Goal: Task Accomplishment & Management: Manage account settings

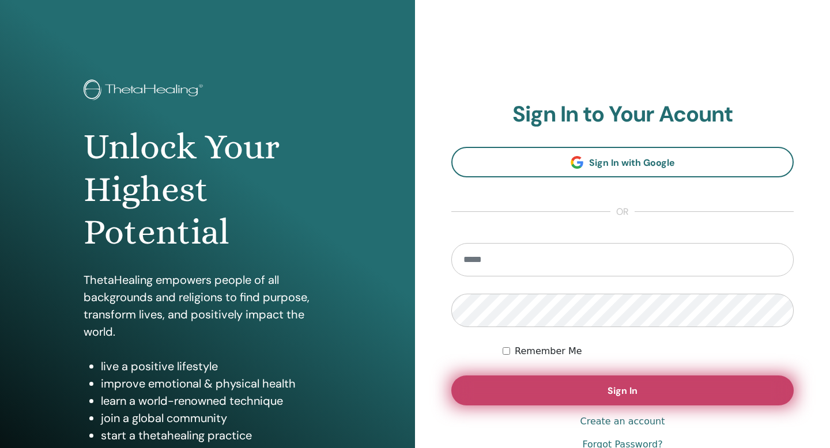
type input "**********"
click at [611, 397] on button "Sign In" at bounding box center [622, 391] width 342 height 30
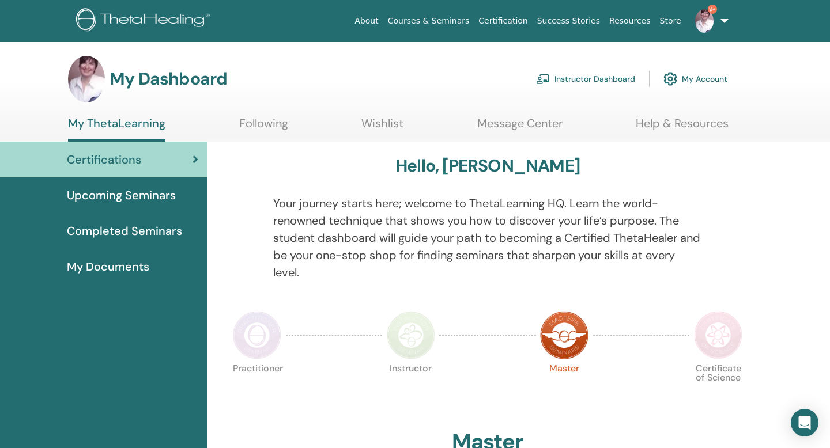
click at [568, 82] on link "Instructor Dashboard" at bounding box center [585, 78] width 99 height 25
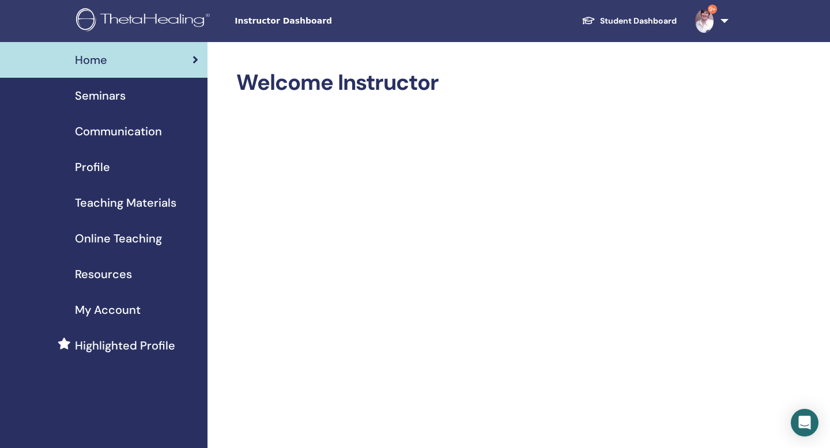
click at [99, 96] on span "Seminars" at bounding box center [100, 95] width 51 height 17
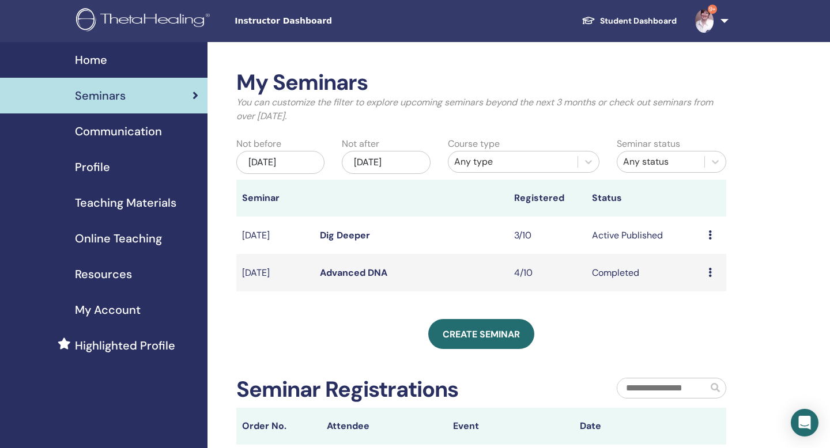
click at [709, 233] on icon at bounding box center [709, 234] width 3 height 9
click at [695, 241] on link "Preview" at bounding box center [698, 242] width 33 height 12
click at [332, 238] on link "Dig Deeper" at bounding box center [345, 235] width 50 height 12
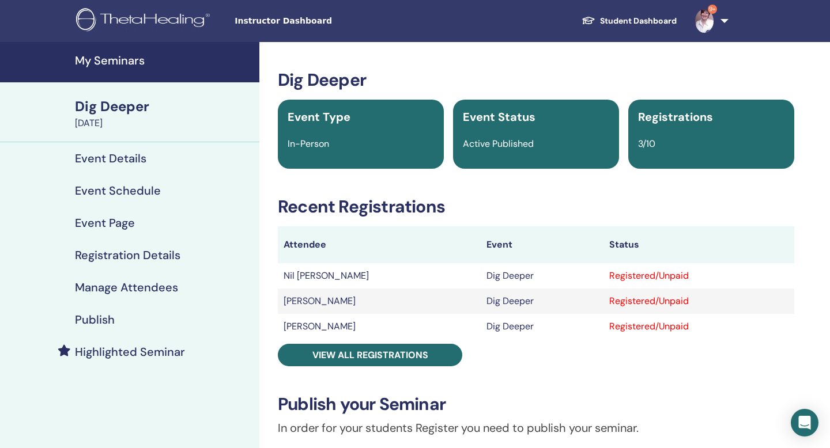
click at [86, 158] on h4 "Event Details" at bounding box center [110, 159] width 71 height 14
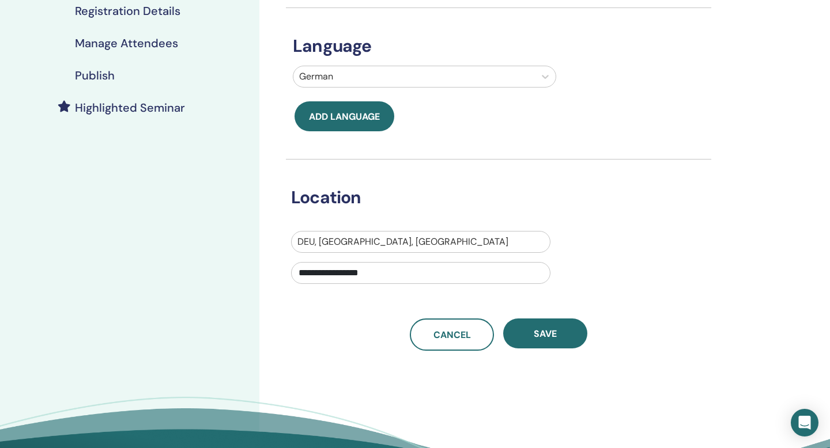
scroll to position [243, 0]
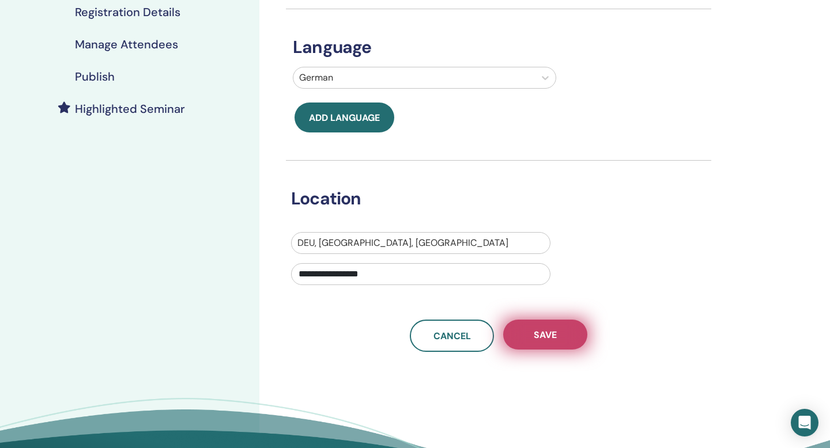
click at [550, 329] on span "Save" at bounding box center [544, 335] width 23 height 12
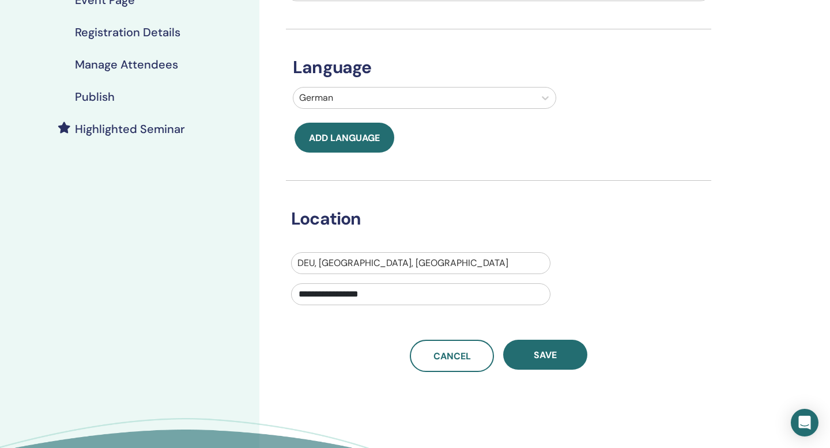
scroll to position [247, 0]
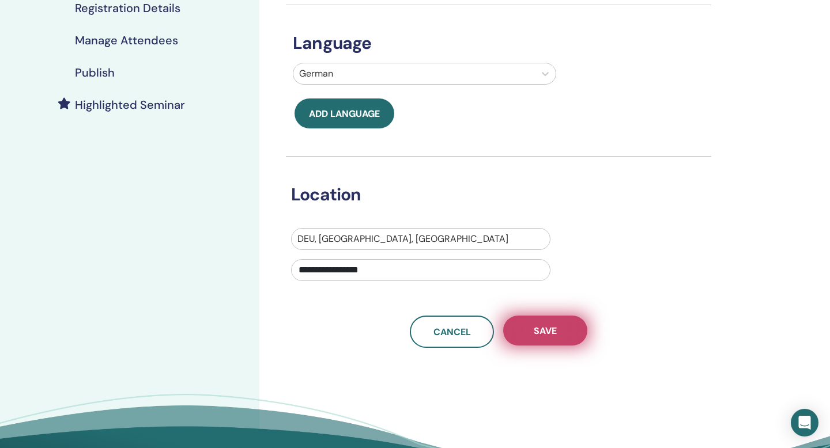
click at [558, 340] on button "Save" at bounding box center [545, 331] width 84 height 30
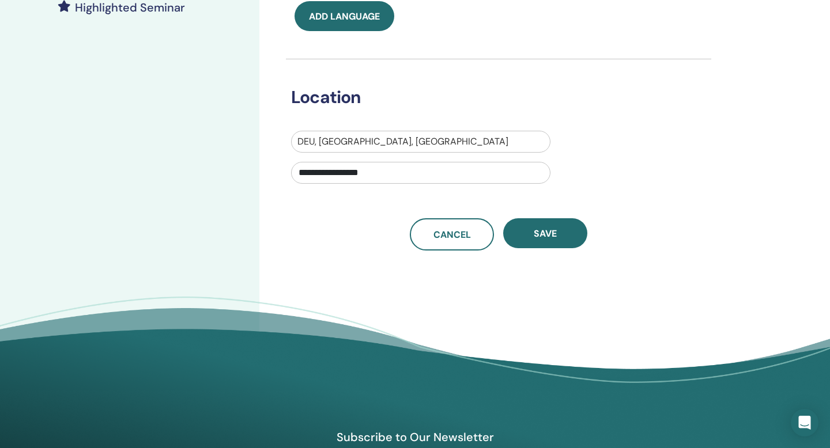
scroll to position [364, 0]
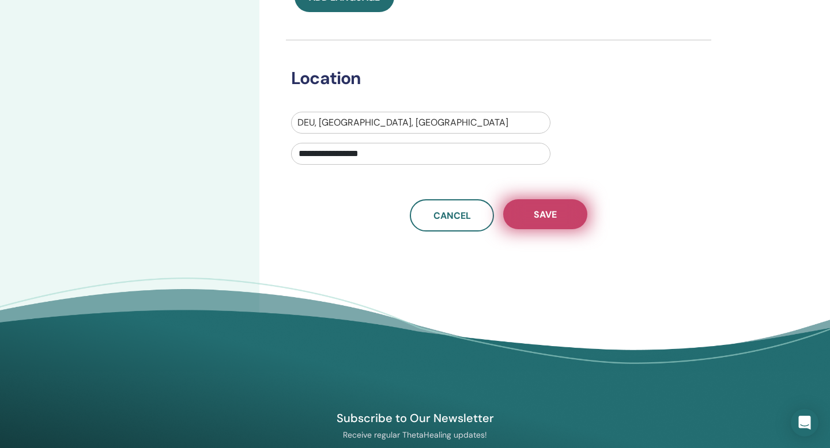
click at [554, 221] on button "Save" at bounding box center [545, 214] width 84 height 30
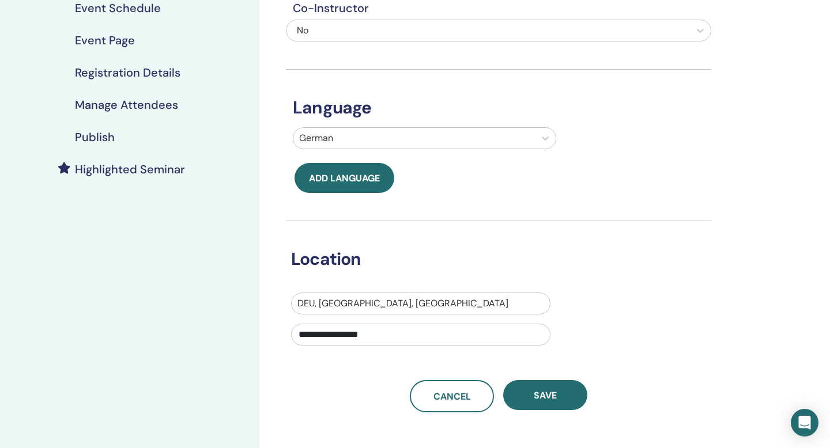
scroll to position [185, 0]
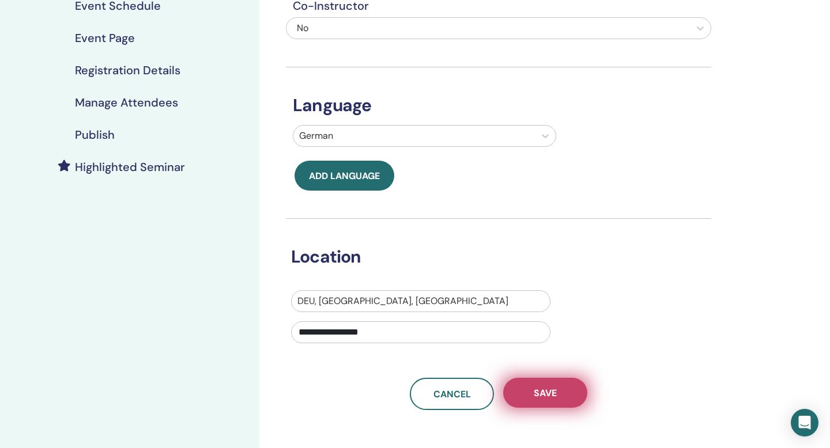
click at [542, 395] on span "Save" at bounding box center [544, 393] width 23 height 12
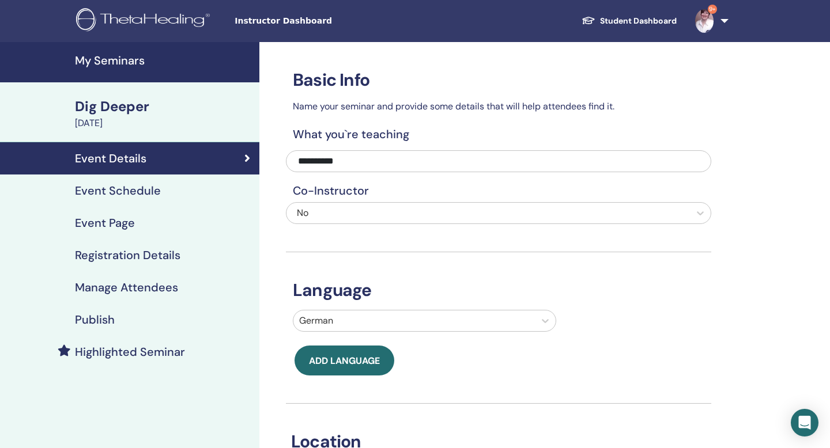
click at [112, 219] on h4 "Event Page" at bounding box center [105, 223] width 60 height 14
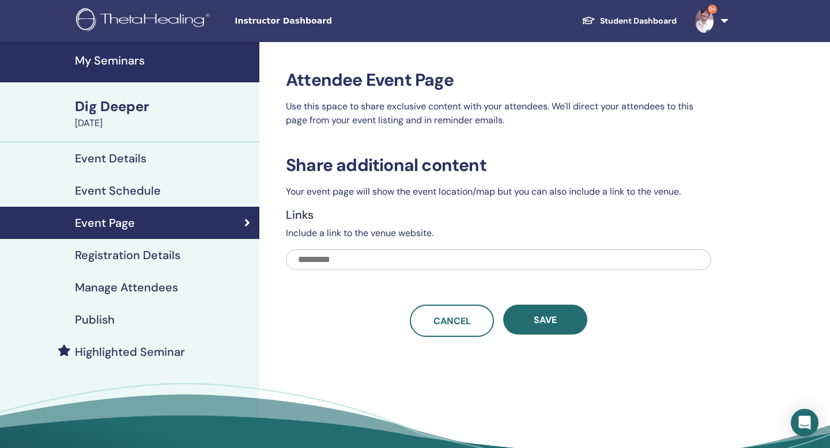
click at [107, 189] on h4 "Event Schedule" at bounding box center [118, 191] width 86 height 14
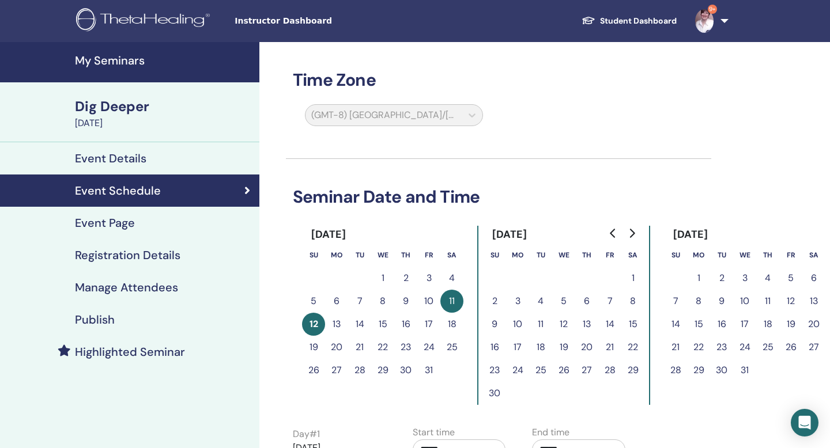
click at [107, 253] on h4 "Registration Details" at bounding box center [127, 255] width 105 height 14
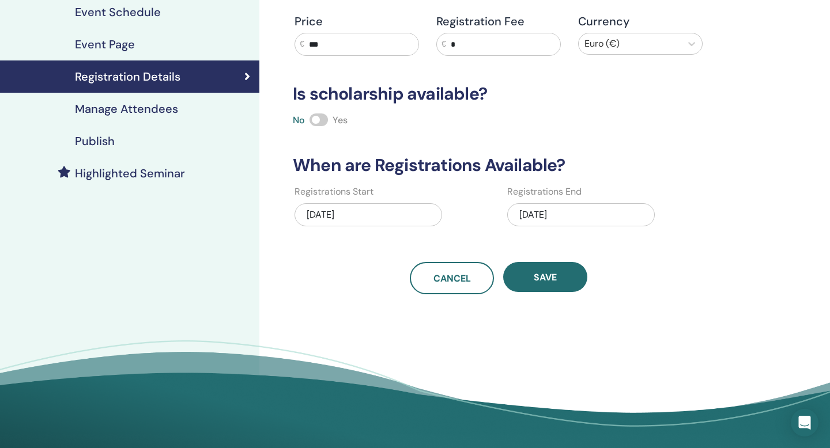
scroll to position [224, 0]
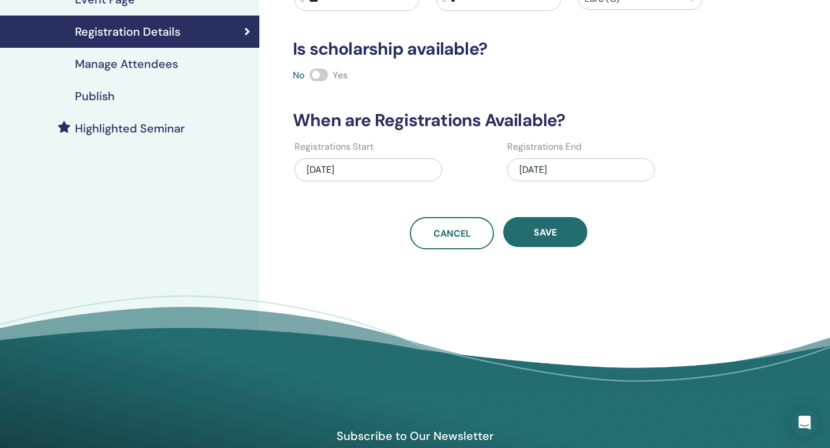
click at [530, 166] on div "10/12/2025" at bounding box center [580, 169] width 147 height 23
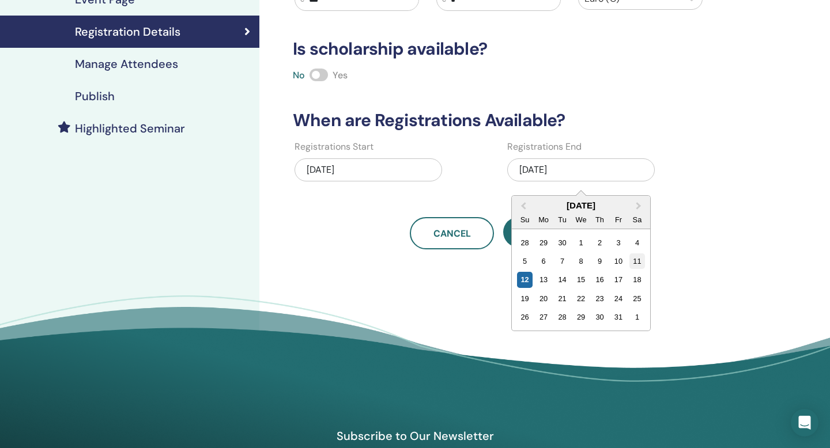
click at [638, 263] on div "11" at bounding box center [637, 261] width 16 height 16
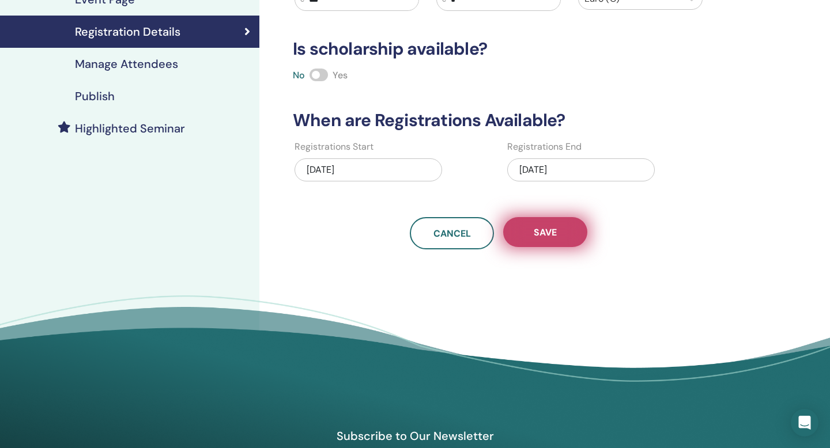
click at [547, 229] on span "Save" at bounding box center [544, 232] width 23 height 12
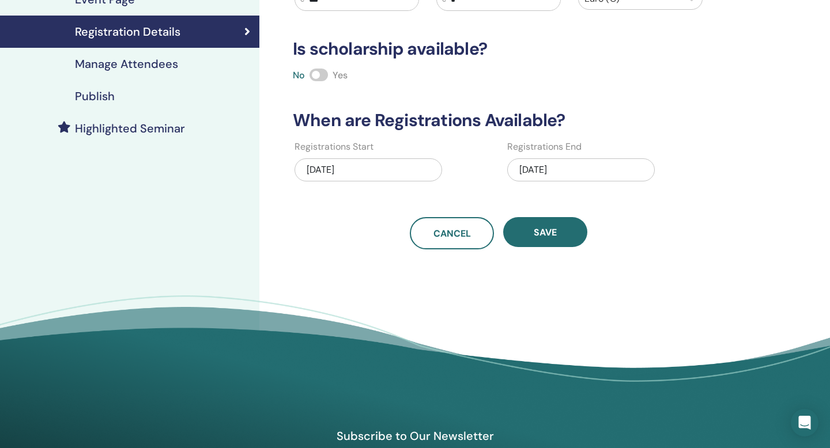
click at [547, 229] on span "Save" at bounding box center [544, 232] width 23 height 12
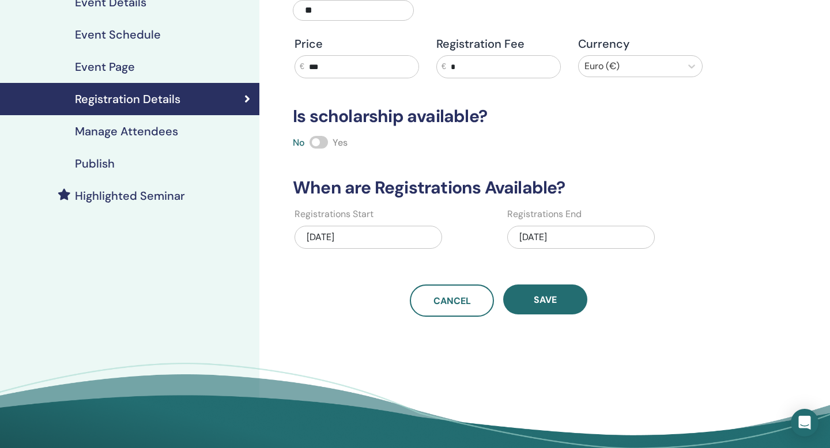
scroll to position [21, 0]
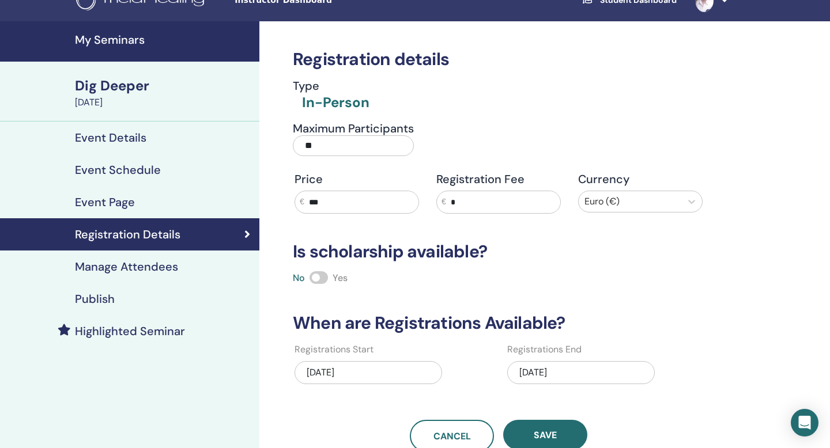
click at [125, 142] on h4 "Event Details" at bounding box center [110, 138] width 71 height 14
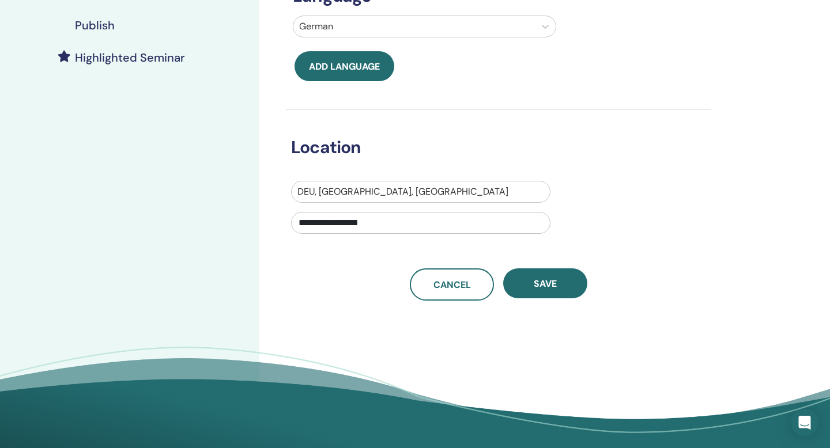
scroll to position [295, 0]
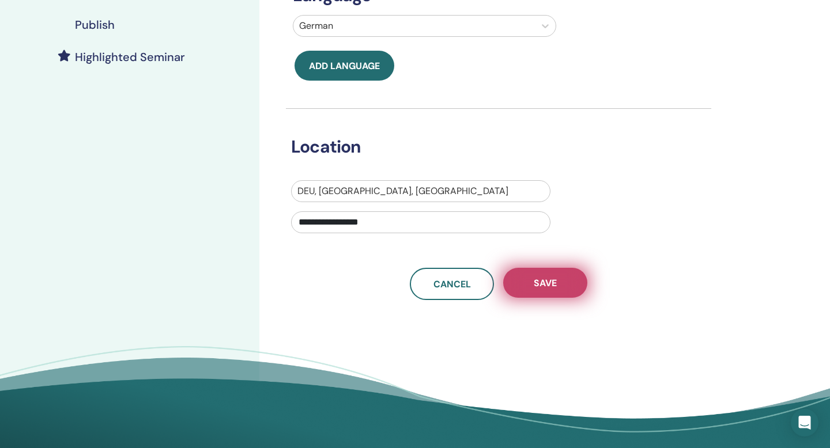
click at [550, 281] on span "Save" at bounding box center [544, 283] width 23 height 12
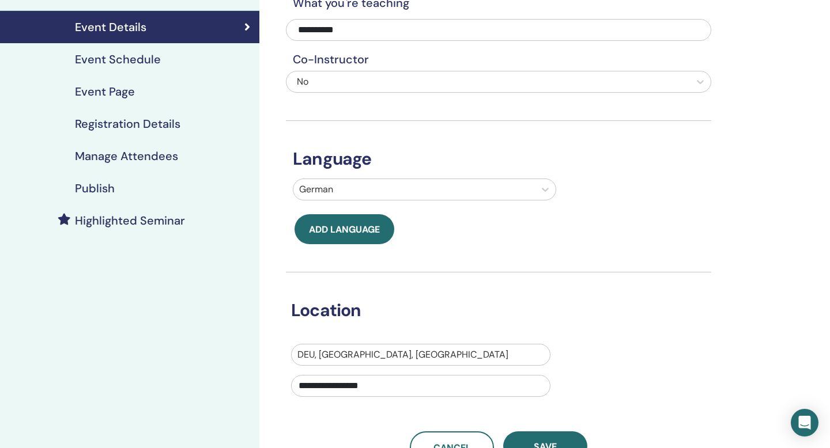
scroll to position [75, 0]
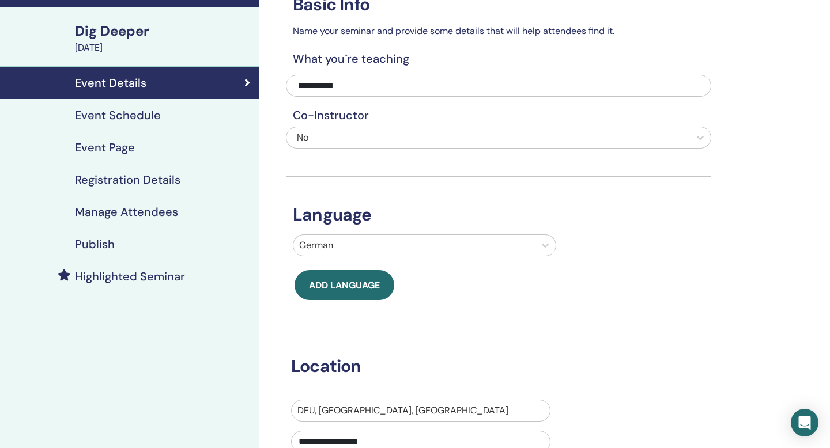
click at [101, 245] on h4 "Publish" at bounding box center [95, 244] width 40 height 14
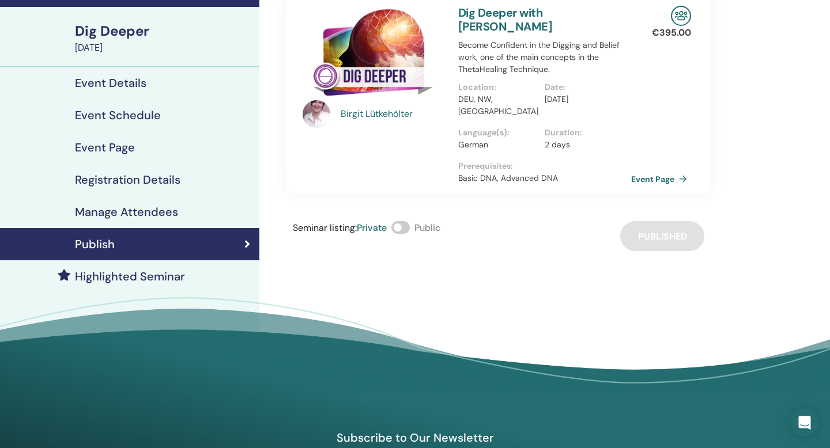
click at [403, 221] on span at bounding box center [400, 227] width 18 height 13
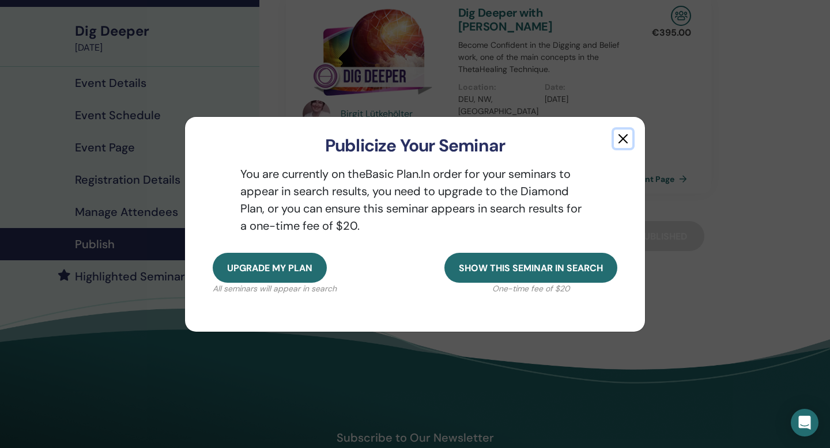
click at [620, 138] on button "button" at bounding box center [623, 139] width 18 height 18
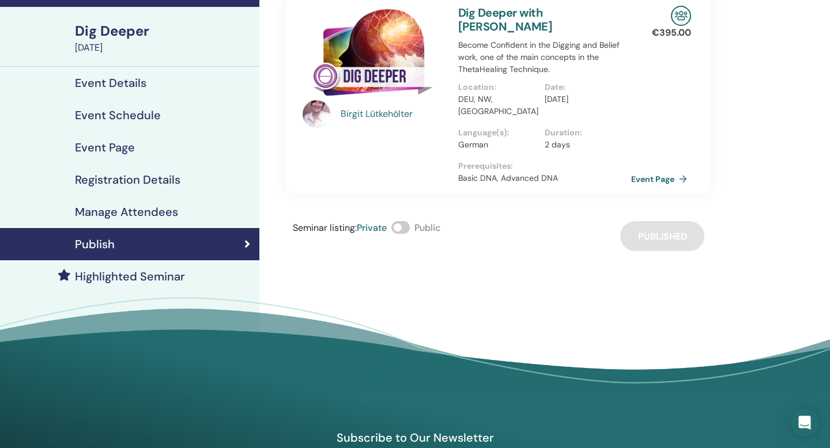
click at [671, 221] on div "Seminar listing : Private Public Published" at bounding box center [498, 236] width 425 height 30
click at [647, 171] on link "Event Page" at bounding box center [663, 179] width 60 height 17
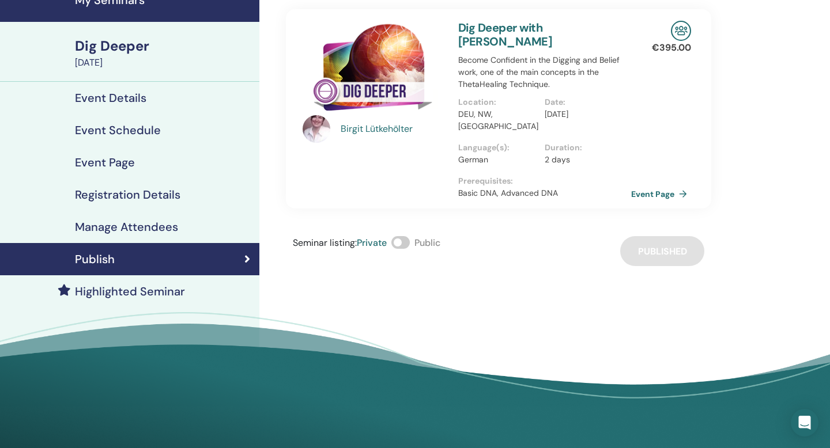
scroll to position [55, 0]
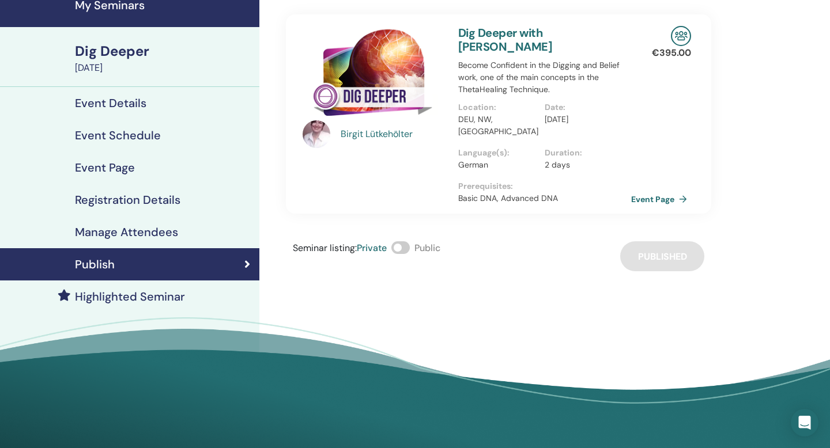
click at [112, 168] on h4 "Event Page" at bounding box center [105, 168] width 60 height 14
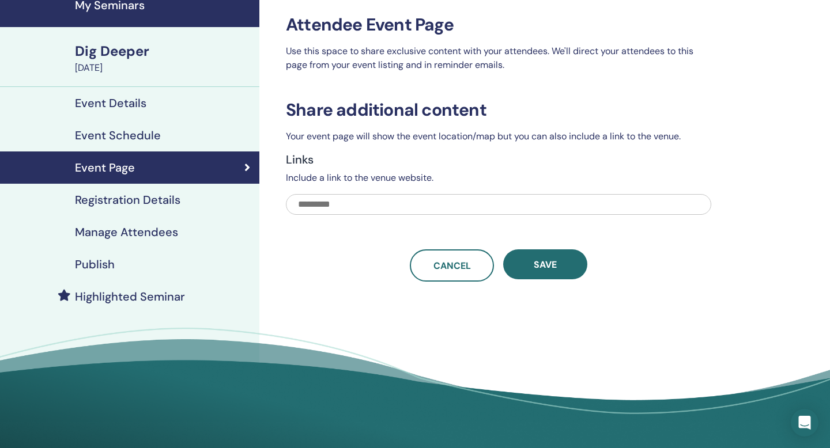
click at [111, 135] on h4 "Event Schedule" at bounding box center [118, 135] width 86 height 14
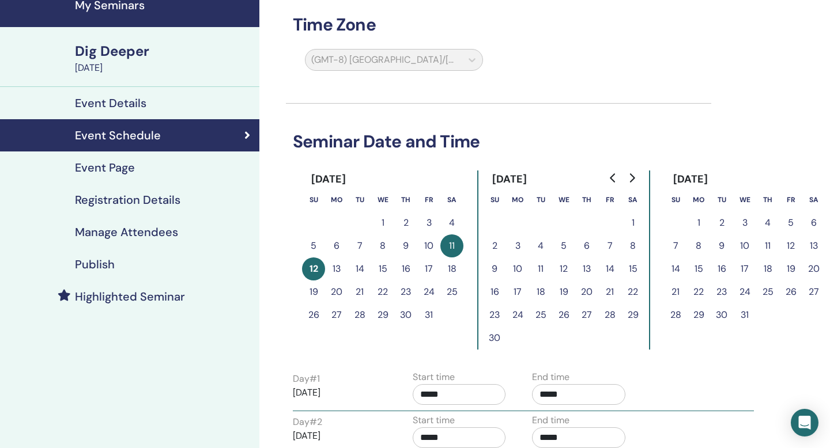
click at [111, 198] on h4 "Registration Details" at bounding box center [127, 200] width 105 height 14
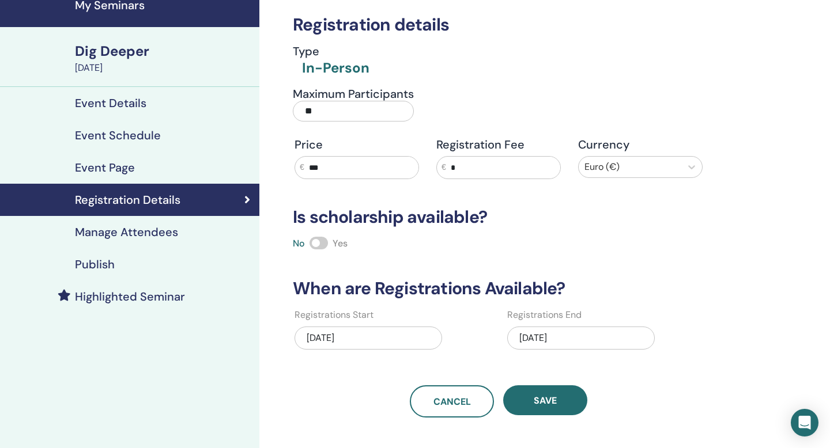
click at [569, 335] on div "10/11/2025" at bounding box center [580, 338] width 147 height 23
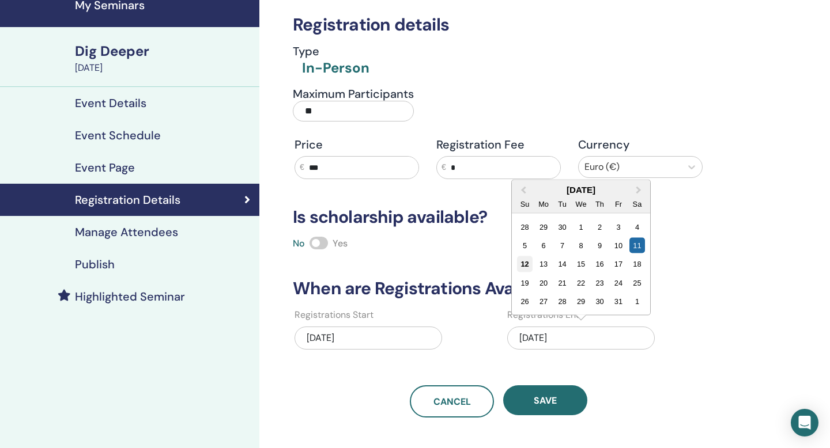
click at [522, 267] on div "12" at bounding box center [525, 264] width 16 height 16
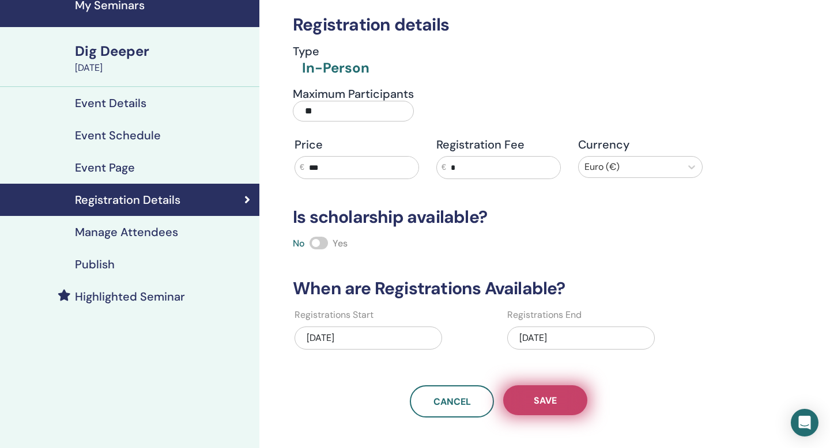
click at [537, 403] on span "Save" at bounding box center [544, 401] width 23 height 12
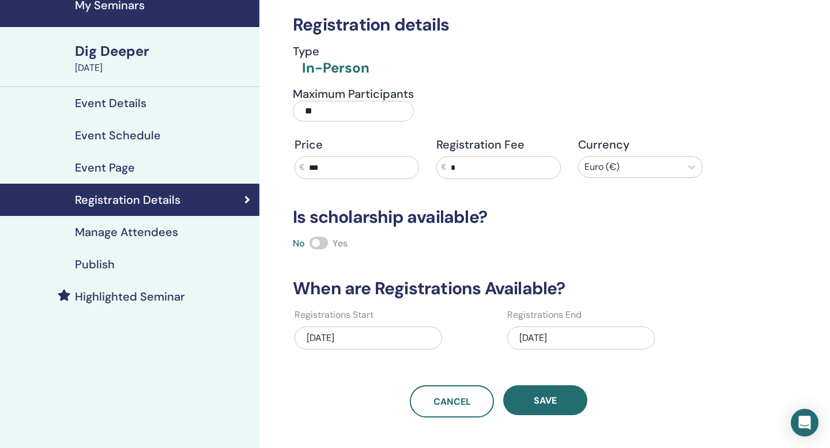
click at [537, 403] on span "Save" at bounding box center [544, 401] width 23 height 12
click at [96, 262] on h4 "Publish" at bounding box center [95, 265] width 40 height 14
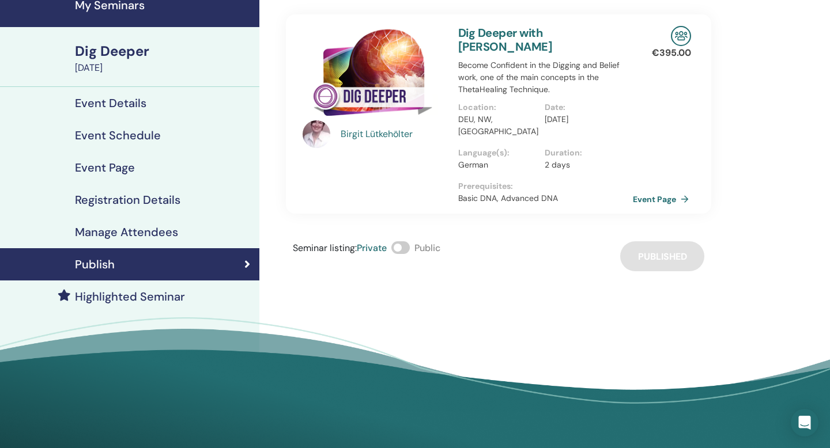
click at [658, 191] on link "Event Page" at bounding box center [663, 199] width 60 height 17
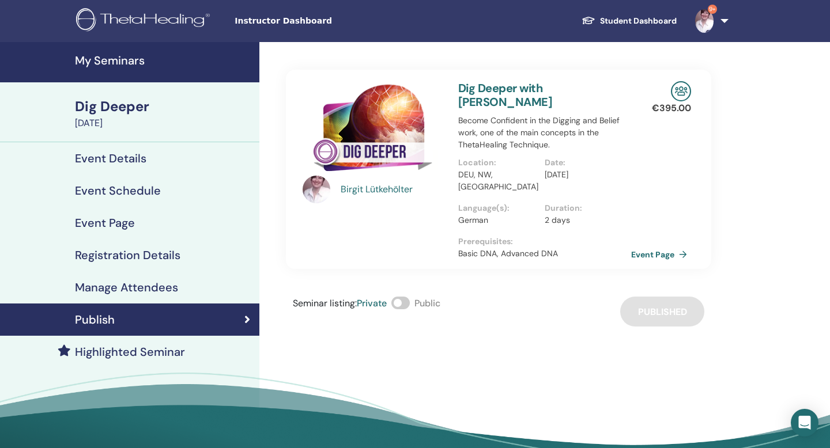
scroll to position [55, 0]
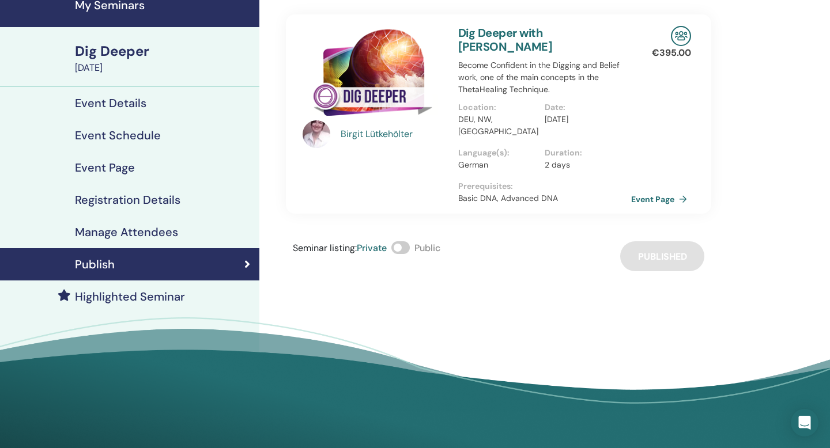
click at [100, 100] on h4 "Event Details" at bounding box center [110, 103] width 71 height 14
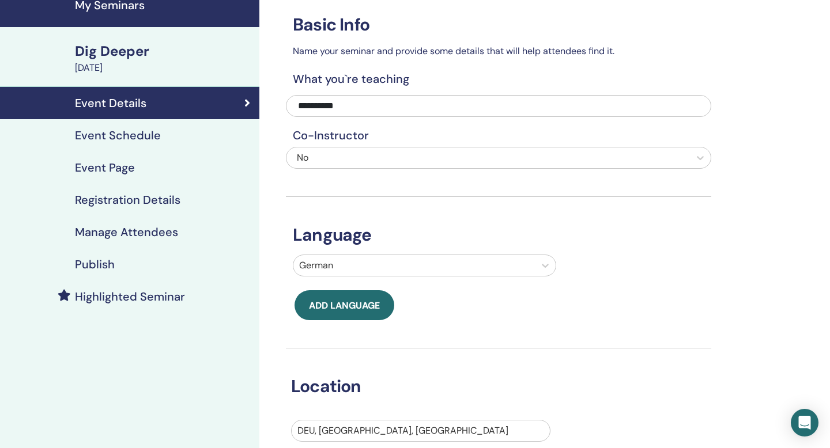
click at [111, 234] on h4 "Manage Attendees" at bounding box center [126, 232] width 103 height 14
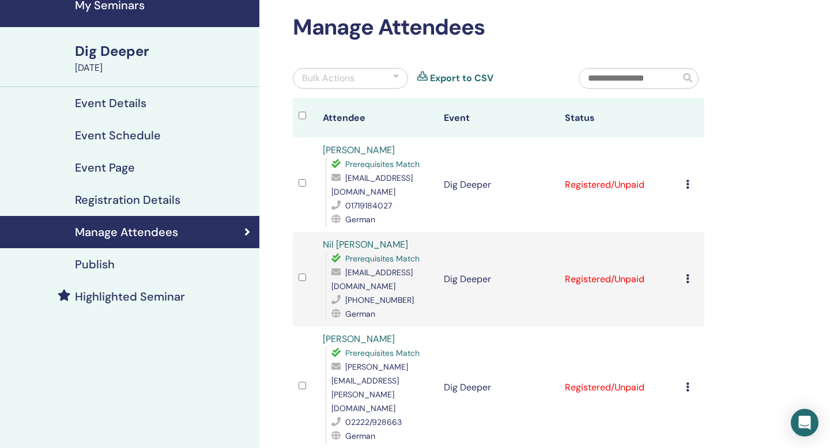
click at [686, 188] on icon at bounding box center [687, 184] width 3 height 9
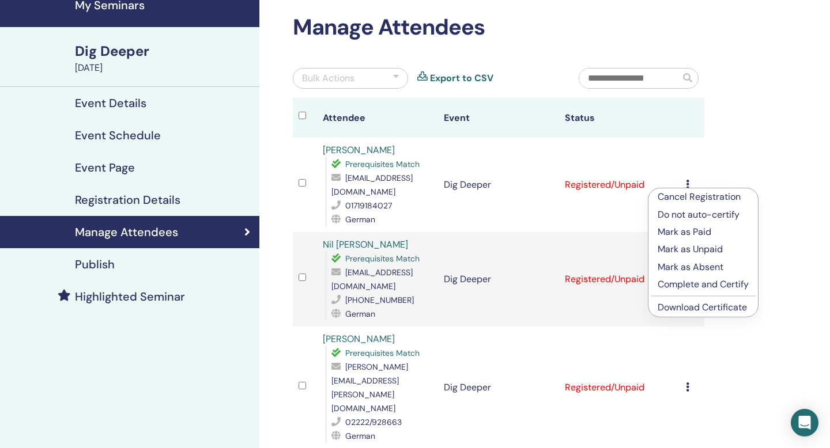
click at [690, 287] on p "Complete and Certify" at bounding box center [702, 285] width 91 height 14
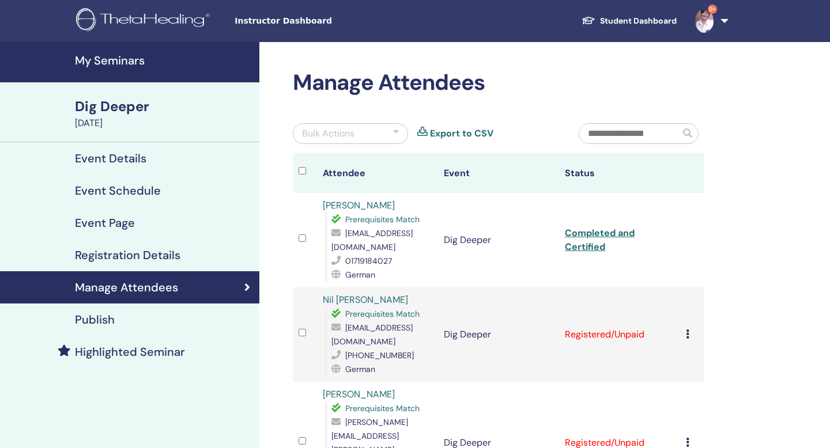
scroll to position [55, 0]
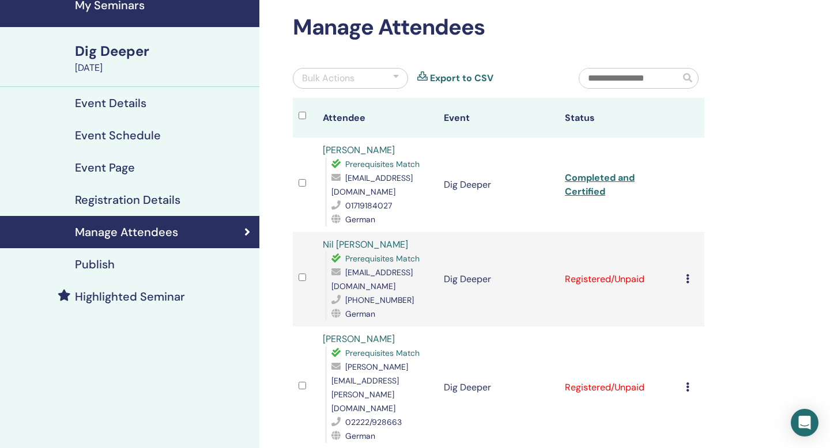
click at [686, 274] on icon at bounding box center [687, 278] width 3 height 9
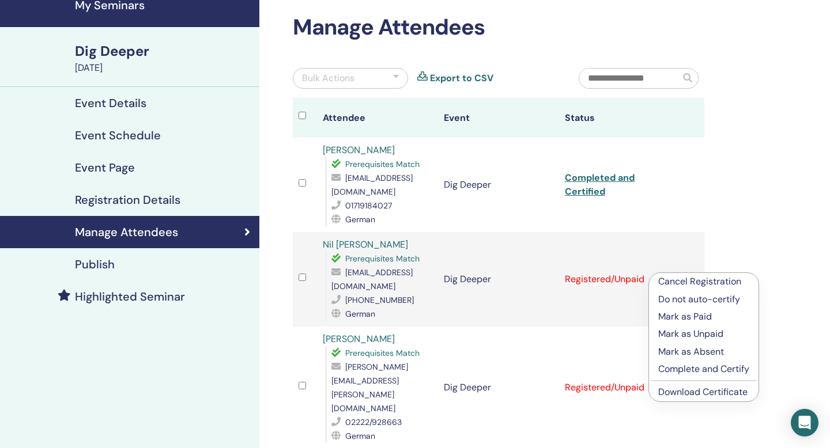
click at [702, 366] on p "Complete and Certify" at bounding box center [703, 369] width 91 height 14
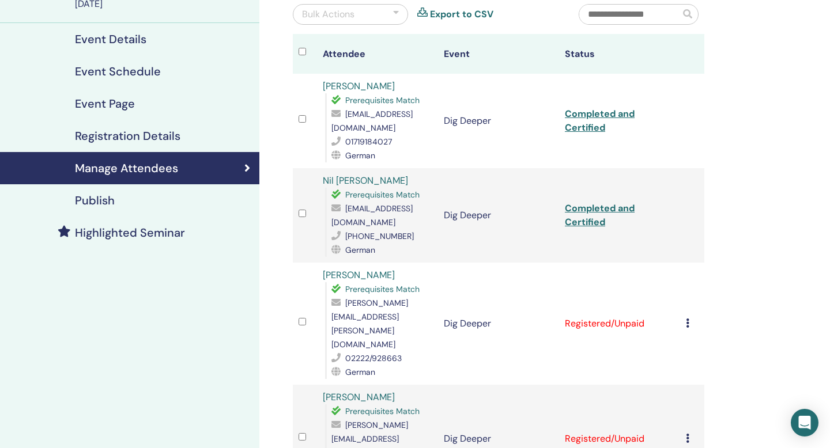
scroll to position [135, 0]
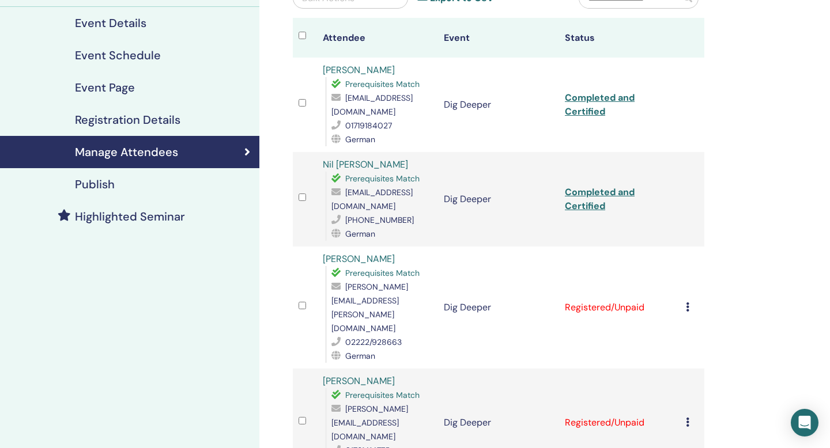
click at [684, 281] on td "Cancel Registration Do not auto-certify Mark as Paid Mark as Unpaid Mark as Abs…" at bounding box center [692, 308] width 24 height 122
click at [684, 280] on td "Cancel Registration Do not auto-certify Mark as Paid Mark as Unpaid Mark as Abs…" at bounding box center [692, 308] width 24 height 122
click at [687, 302] on icon at bounding box center [687, 306] width 3 height 9
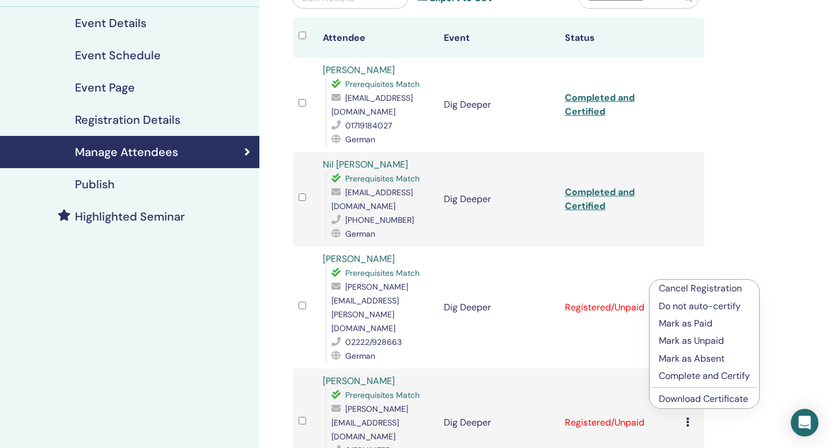
click at [684, 376] on p "Complete and Certify" at bounding box center [703, 376] width 91 height 14
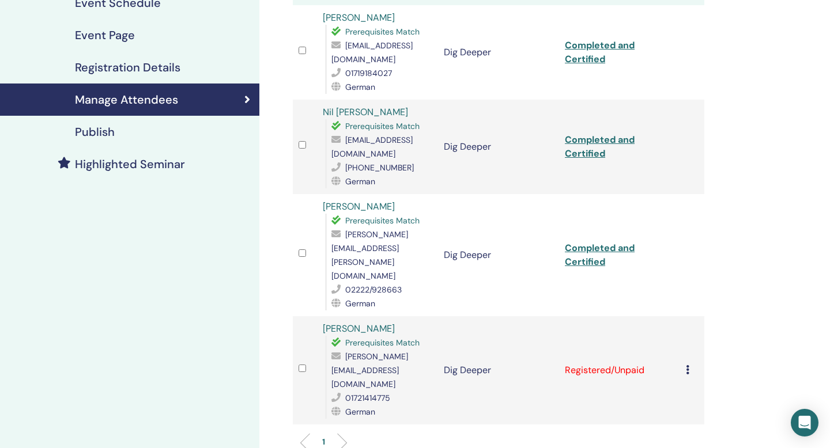
scroll to position [205, 0]
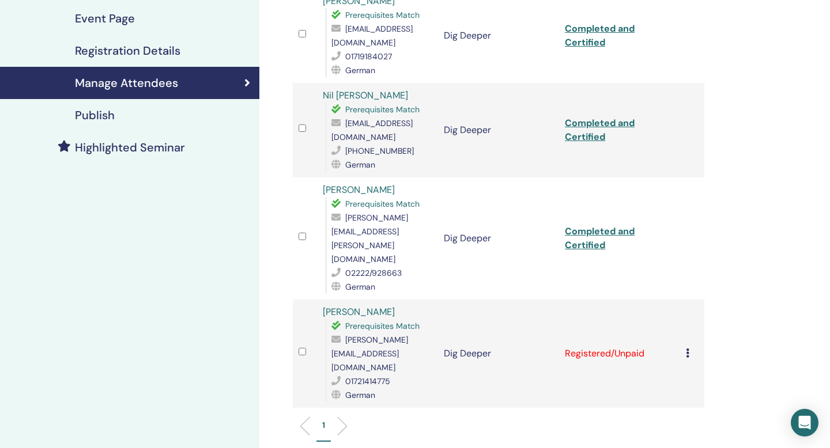
click at [687, 349] on icon at bounding box center [687, 353] width 3 height 9
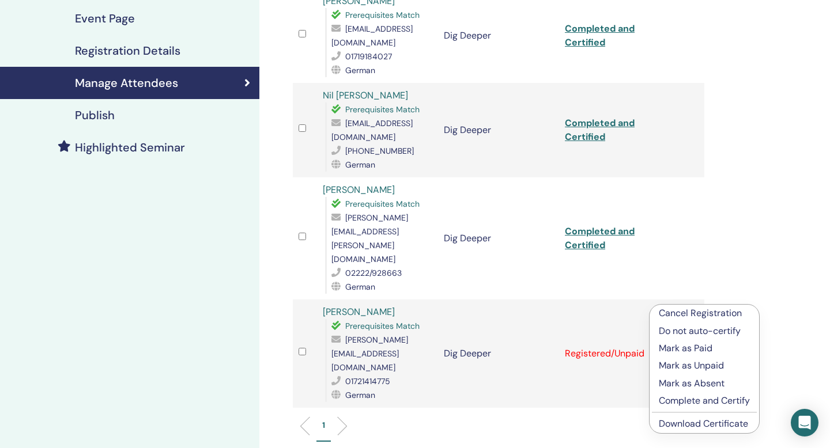
click at [700, 403] on p "Complete and Certify" at bounding box center [703, 401] width 91 height 14
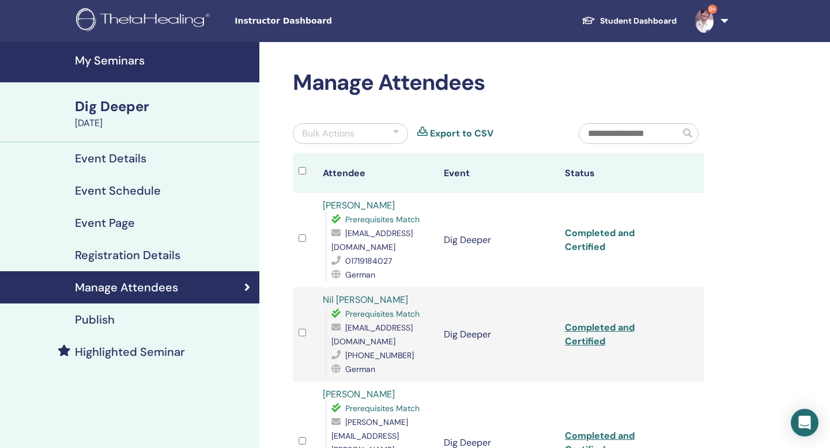
click at [609, 236] on link "Completed and Certified" at bounding box center [600, 240] width 70 height 26
click at [591, 325] on link "Completed and Certified" at bounding box center [600, 334] width 70 height 26
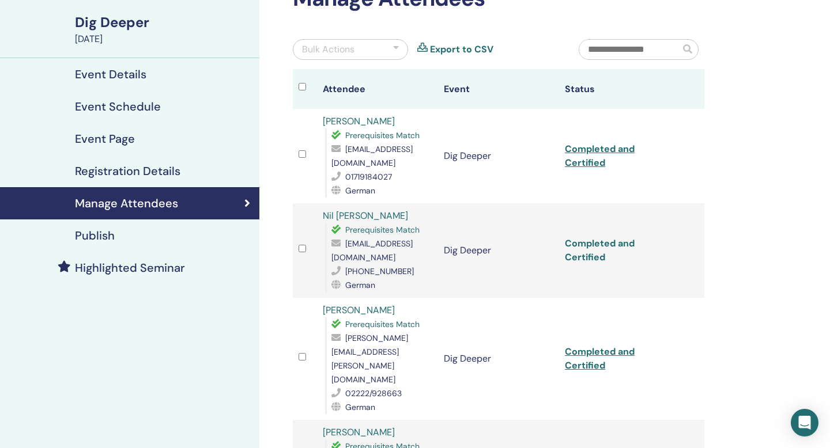
scroll to position [118, 0]
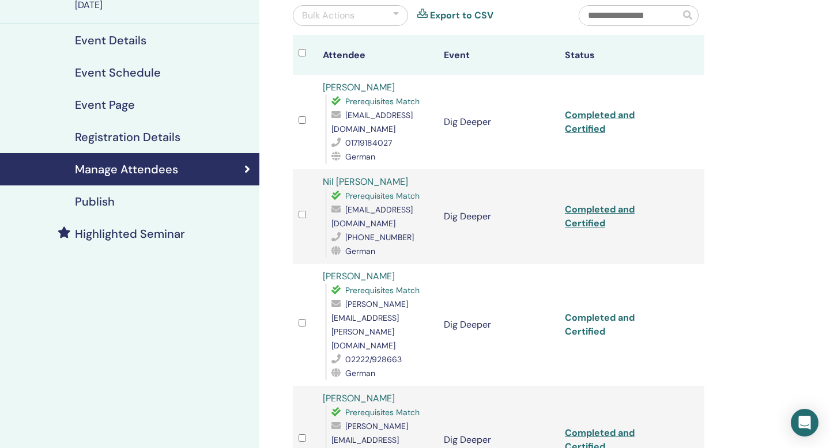
click at [590, 312] on link "Completed and Certified" at bounding box center [600, 325] width 70 height 26
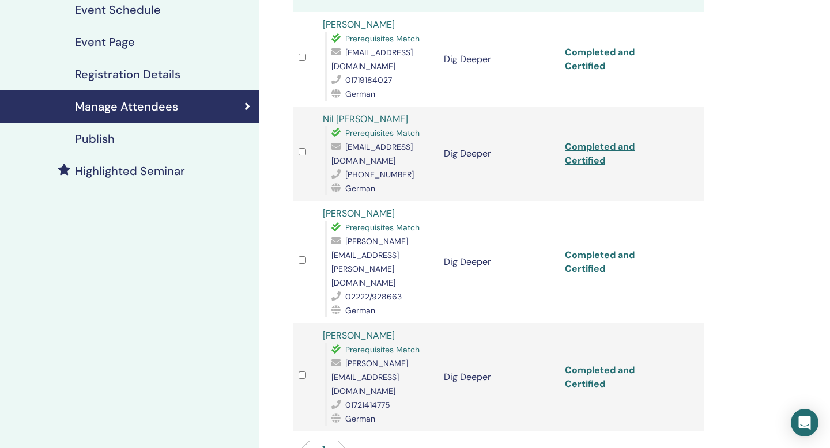
scroll to position [192, 0]
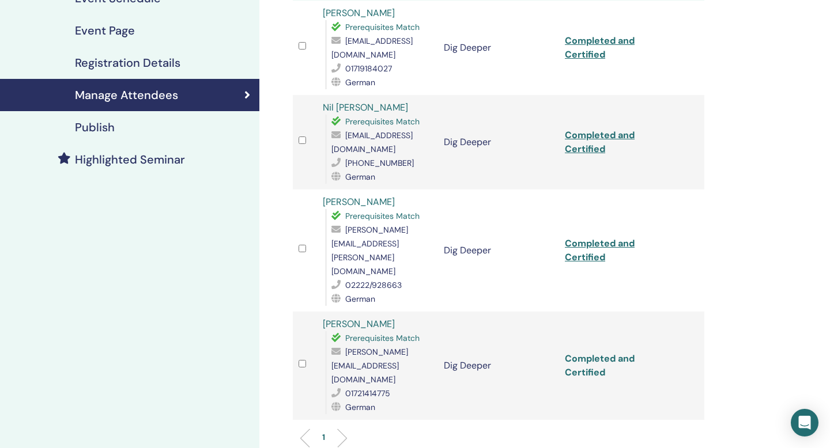
click at [590, 353] on link "Completed and Certified" at bounding box center [600, 366] width 70 height 26
